Goal: Task Accomplishment & Management: Manage account settings

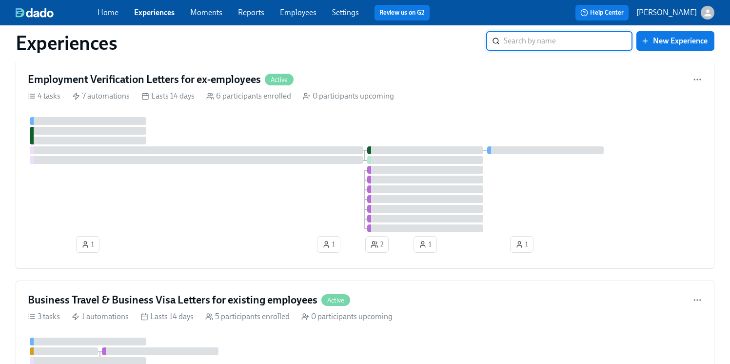
scroll to position [1575, 0]
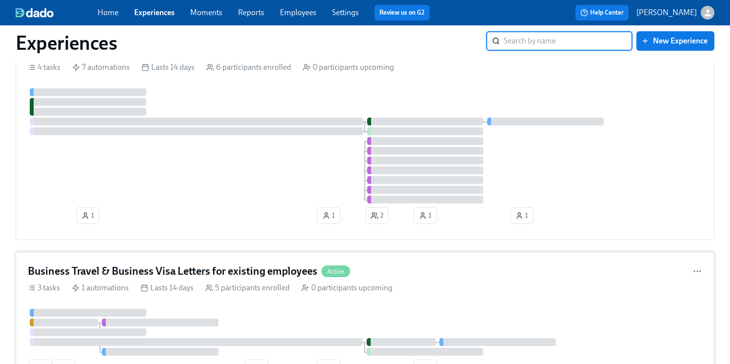
click at [275, 276] on h4 "Business Travel & Business Visa Letters for existing employees" at bounding box center [173, 271] width 290 height 15
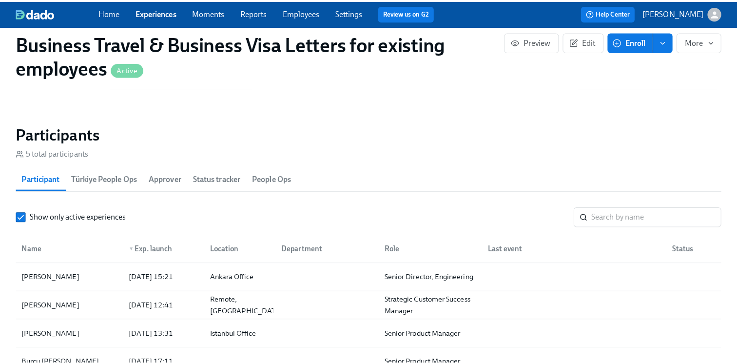
scroll to position [881, 0]
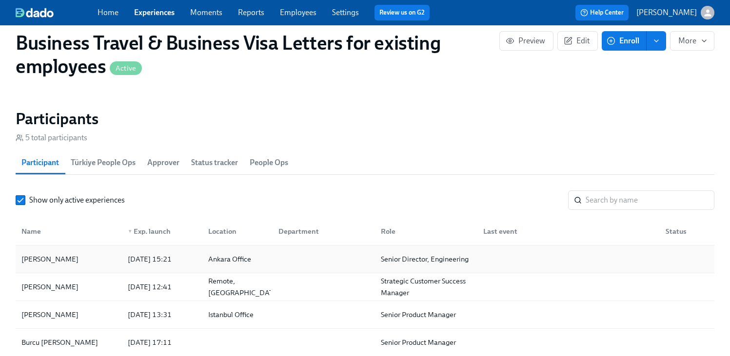
click at [168, 269] on div "[DATE] 15:21" at bounding box center [160, 259] width 80 height 19
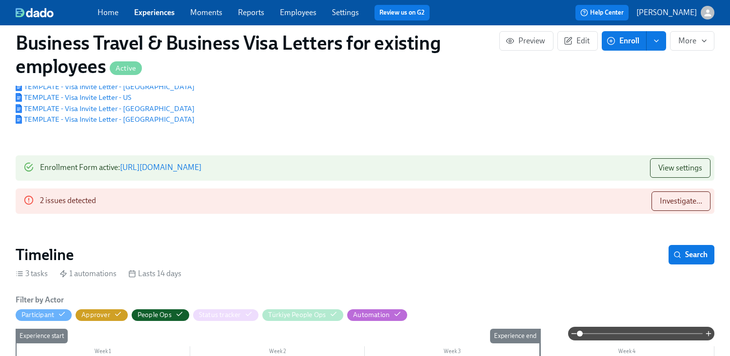
scroll to position [141, 0]
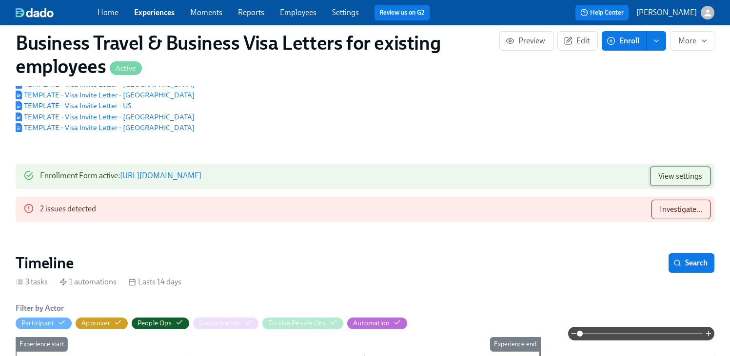
click at [702, 183] on button "View settings" at bounding box center [680, 176] width 60 height 19
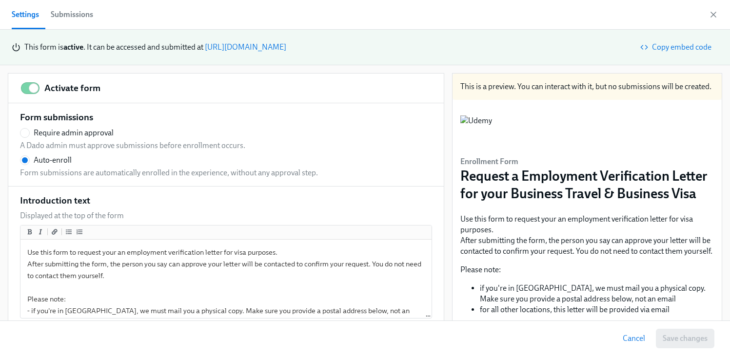
click at [83, 13] on div "Submissions" at bounding box center [72, 15] width 42 height 14
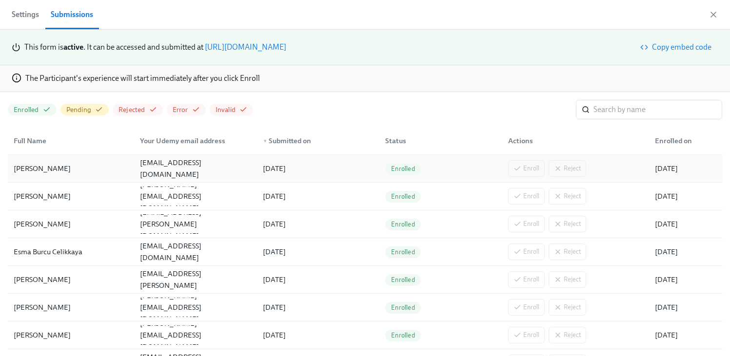
click at [134, 165] on div "okan@udemy.com" at bounding box center [193, 168] width 122 height 19
click at [32, 15] on span "Settings" at bounding box center [25, 15] width 27 height 14
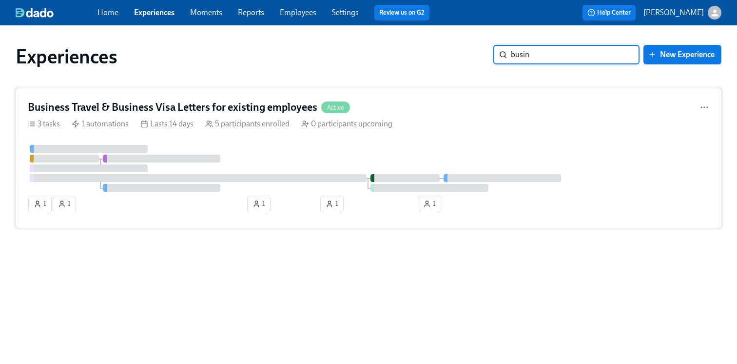
type input "busin"
click at [252, 102] on h4 "Business Travel & Business Visa Letters for existing employees" at bounding box center [173, 107] width 290 height 15
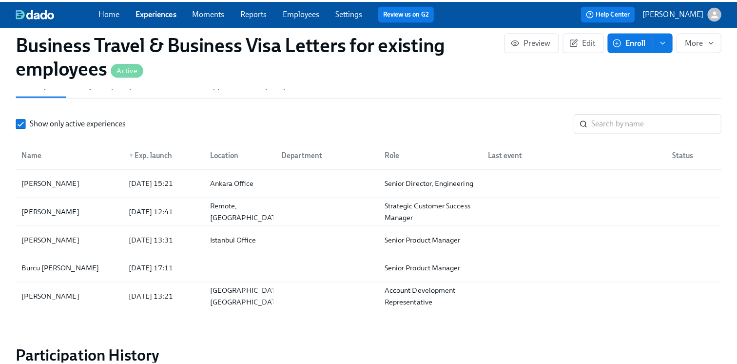
scroll to position [964, 0]
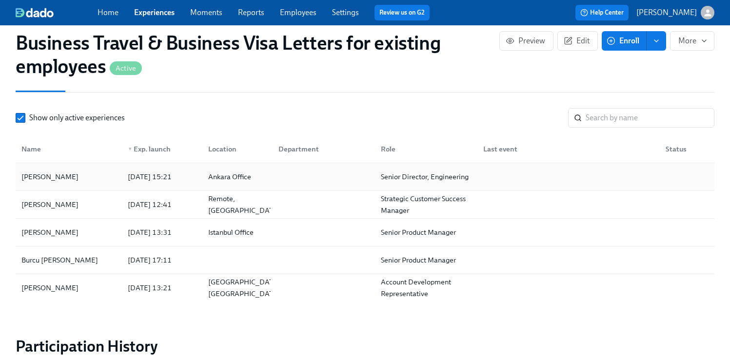
click at [409, 180] on div "Senior Director, Engineering" at bounding box center [425, 177] width 96 height 12
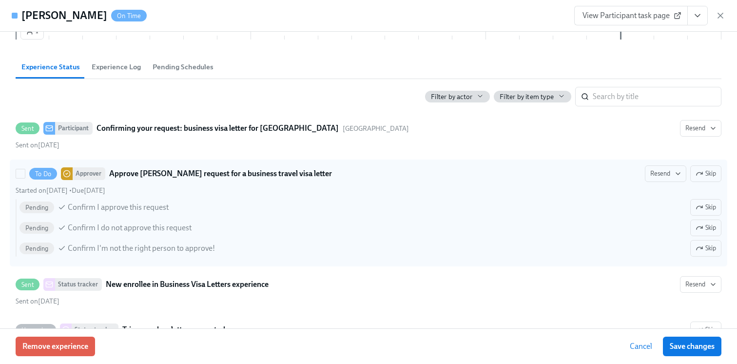
scroll to position [195, 0]
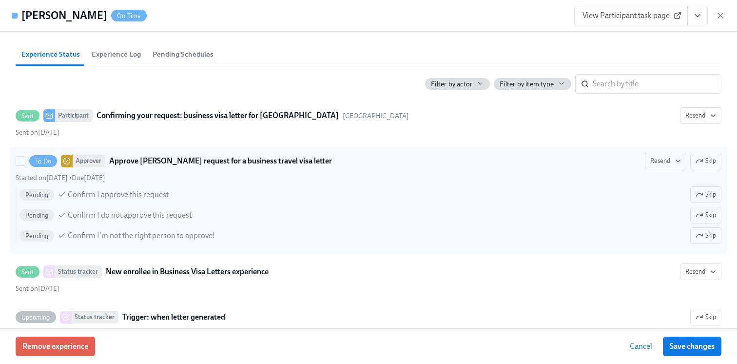
click at [258, 161] on strong "Approve [PERSON_NAME] request for a business travel visa letter" at bounding box center [220, 161] width 223 height 12
click at [25, 161] on input "To Do Approver Approve [PERSON_NAME] request for a business travel visa letter …" at bounding box center [20, 160] width 9 height 9
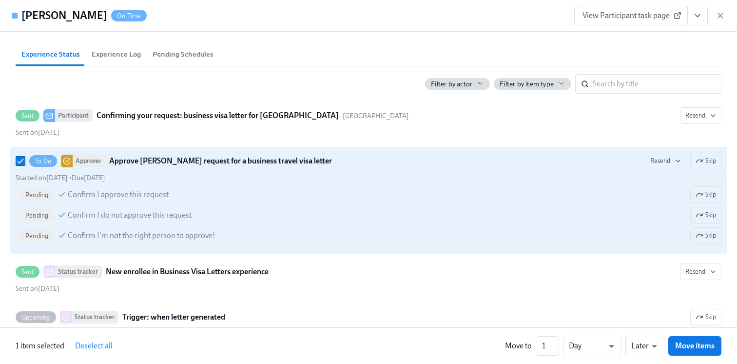
click at [258, 161] on strong "Approve [PERSON_NAME] request for a business travel visa letter" at bounding box center [220, 161] width 223 height 12
click at [25, 161] on input "To Do Approver Approve [PERSON_NAME] request for a business travel visa letter …" at bounding box center [20, 160] width 9 height 9
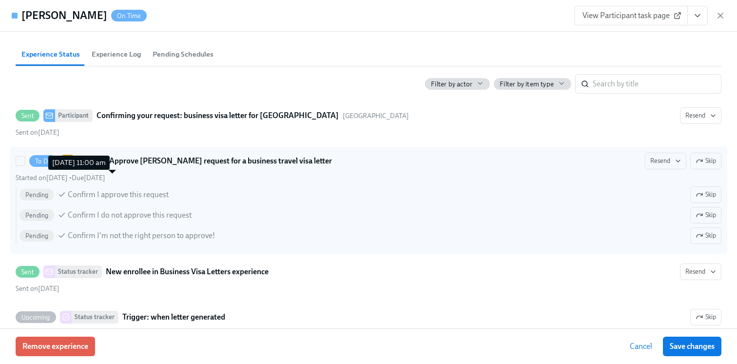
click at [105, 176] on span "Due [DATE]" at bounding box center [89, 178] width 34 height 8
click at [25, 165] on input "To Do Approver Approve [PERSON_NAME] request for a business travel visa letter …" at bounding box center [20, 160] width 9 height 9
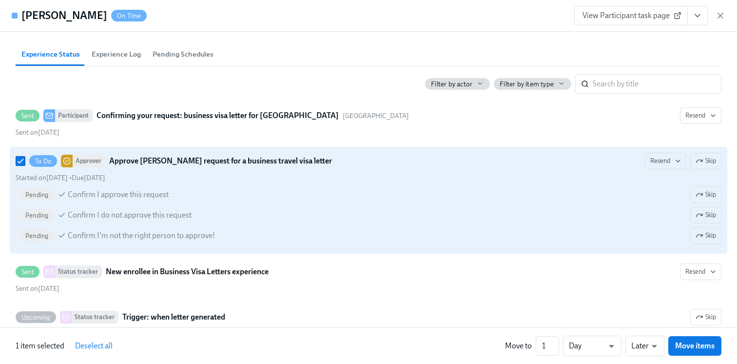
click at [222, 169] on div "To Do Approver Approve [PERSON_NAME] request for a business travel visa letter …" at bounding box center [369, 200] width 706 height 95
click at [25, 165] on input "To Do Approver Approve [PERSON_NAME] request for a business travel visa letter …" at bounding box center [20, 160] width 9 height 9
checkbox input "false"
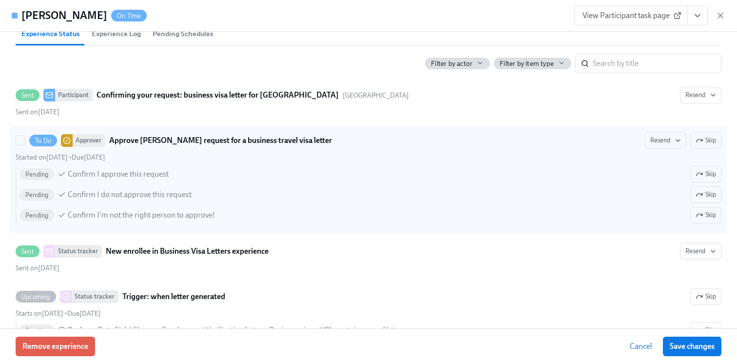
scroll to position [216, 0]
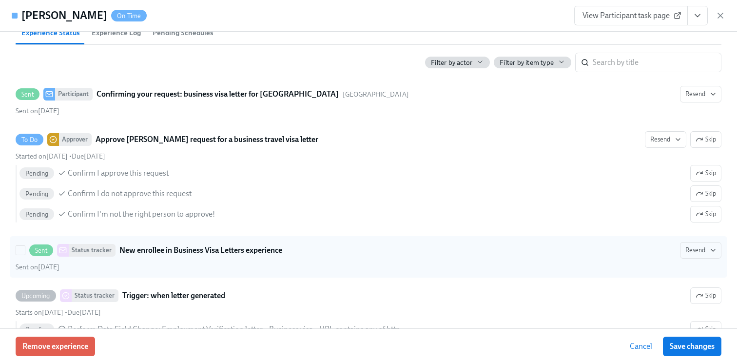
click at [192, 252] on strong "New enrollee in Business Visa Letters experience" at bounding box center [200, 250] width 163 height 12
click at [25, 252] on input "Sent Status tracker New enrollee in Business Visa Letters experience Resend Sen…" at bounding box center [20, 250] width 9 height 9
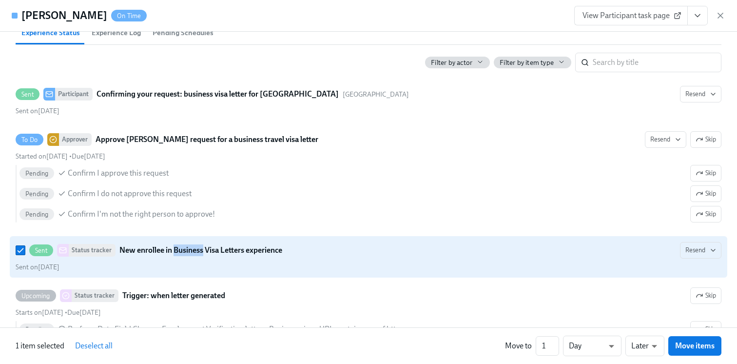
click at [192, 252] on strong "New enrollee in Business Visa Letters experience" at bounding box center [200, 250] width 163 height 12
click at [25, 252] on input "Sent Status tracker New enrollee in Business Visa Letters experience Resend Sen…" at bounding box center [20, 250] width 9 height 9
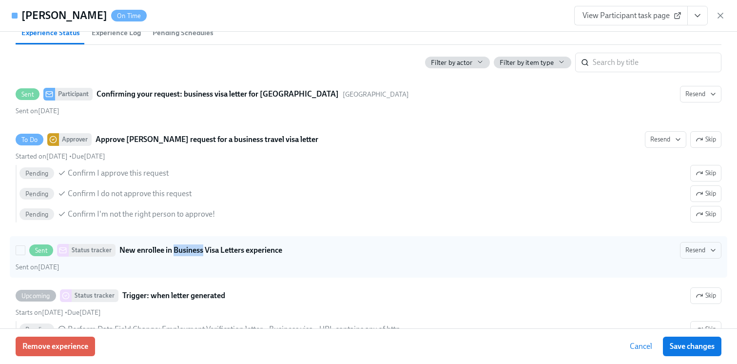
click at [192, 252] on strong "New enrollee in Business Visa Letters experience" at bounding box center [200, 250] width 163 height 12
click at [25, 252] on input "Sent Status tracker New enrollee in Business Visa Letters experience Resend Sen…" at bounding box center [20, 250] width 9 height 9
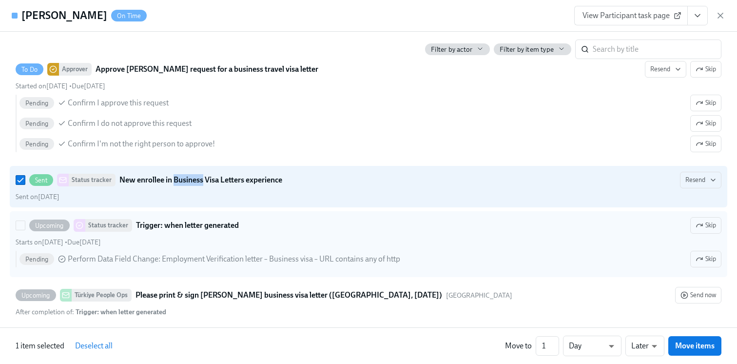
scroll to position [293, 0]
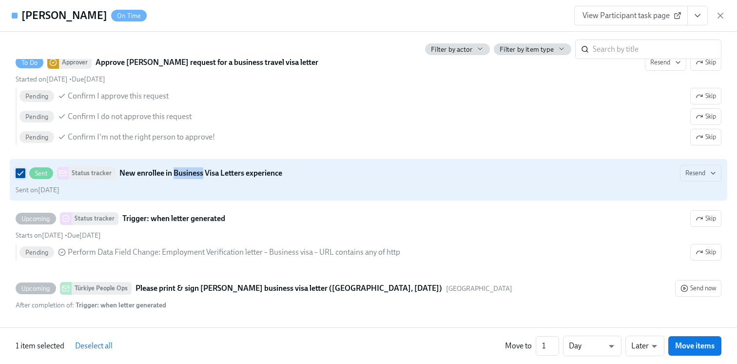
click at [19, 176] on input "Sent Status tracker New enrollee in Business Visa Letters experience Resend Sen…" at bounding box center [20, 173] width 9 height 9
checkbox input "false"
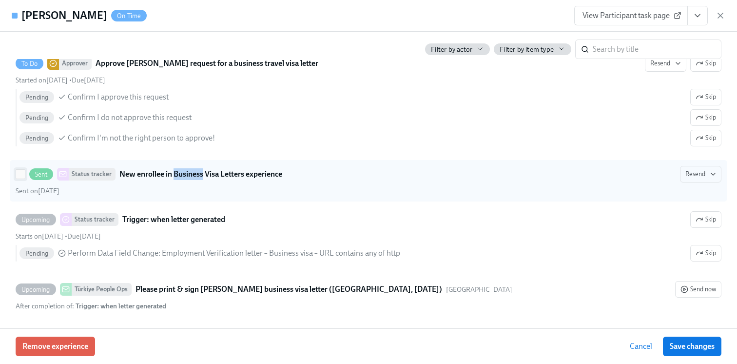
scroll to position [292, 0]
